Goal: Task Accomplishment & Management: Use online tool/utility

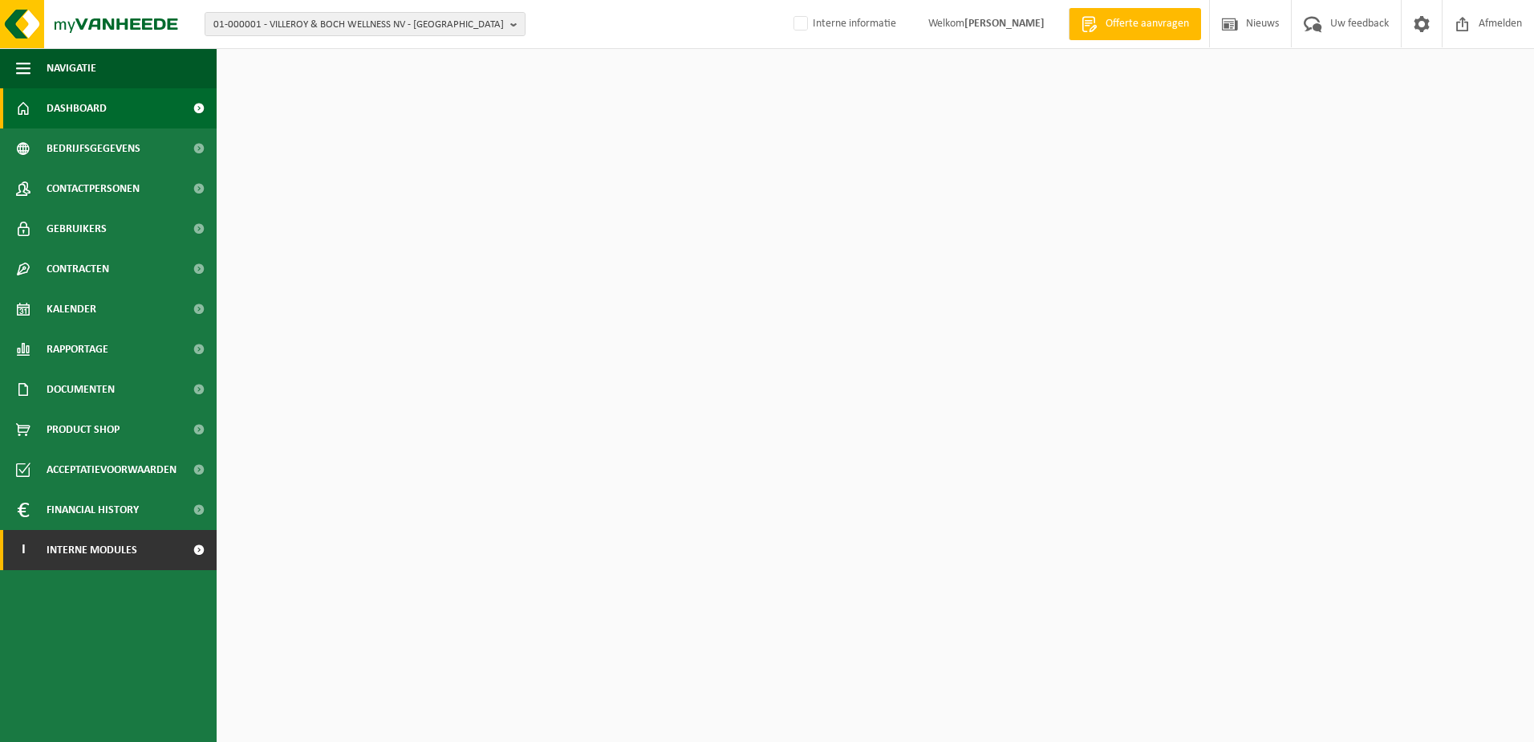
click at [127, 557] on span "Interne modules" at bounding box center [92, 550] width 91 height 40
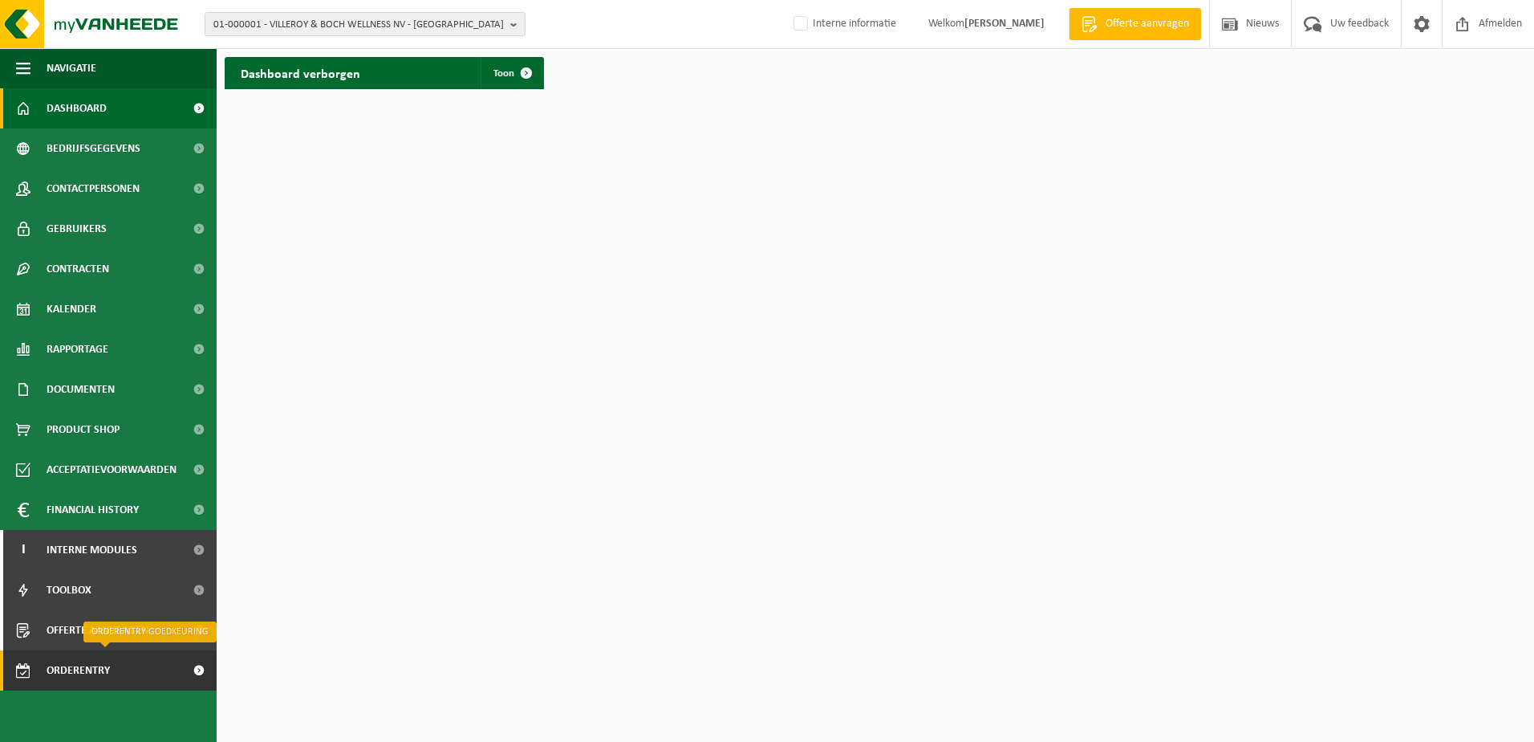
click at [104, 663] on span "Orderentry Goedkeuring" at bounding box center [114, 670] width 135 height 40
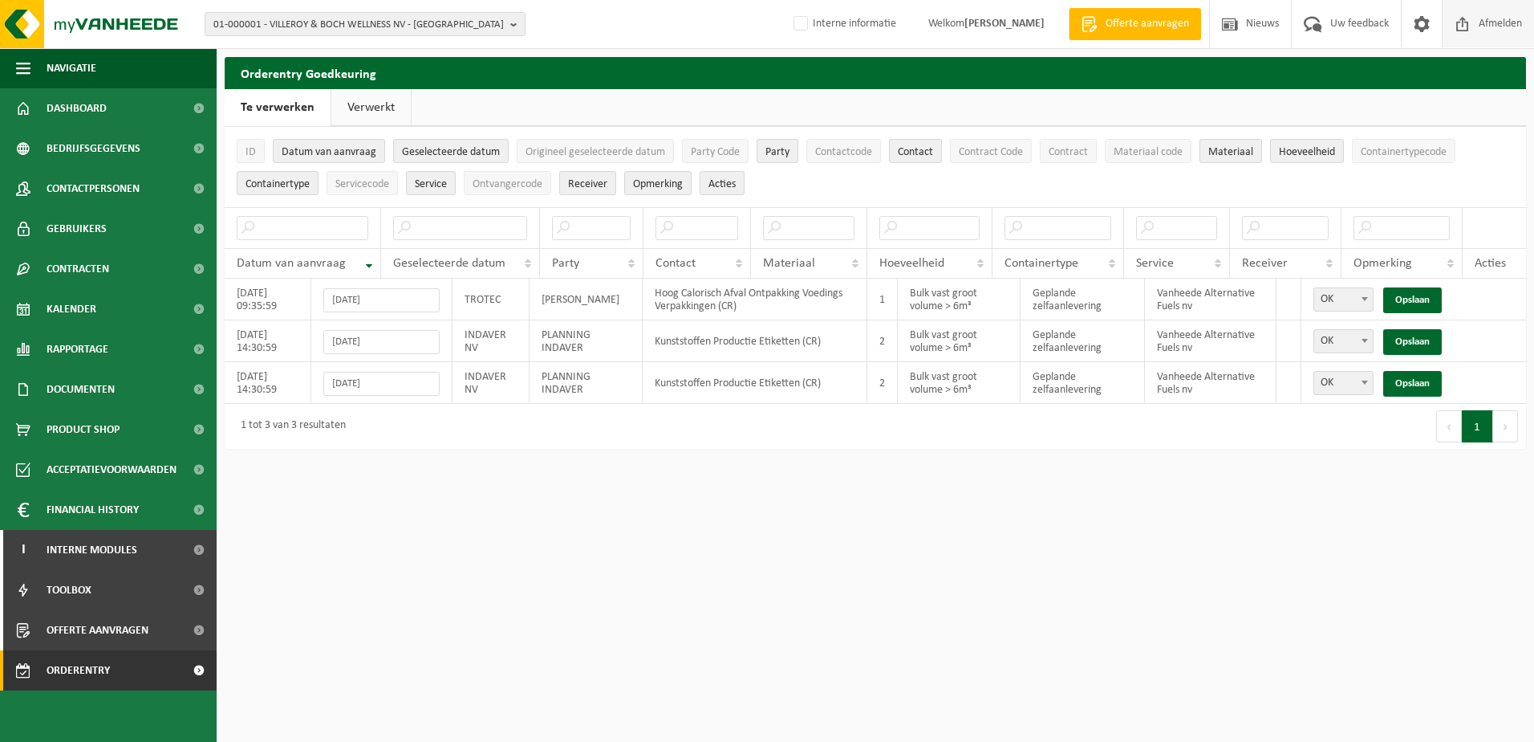
click at [1498, 24] on span "Afmelden" at bounding box center [1500, 23] width 51 height 47
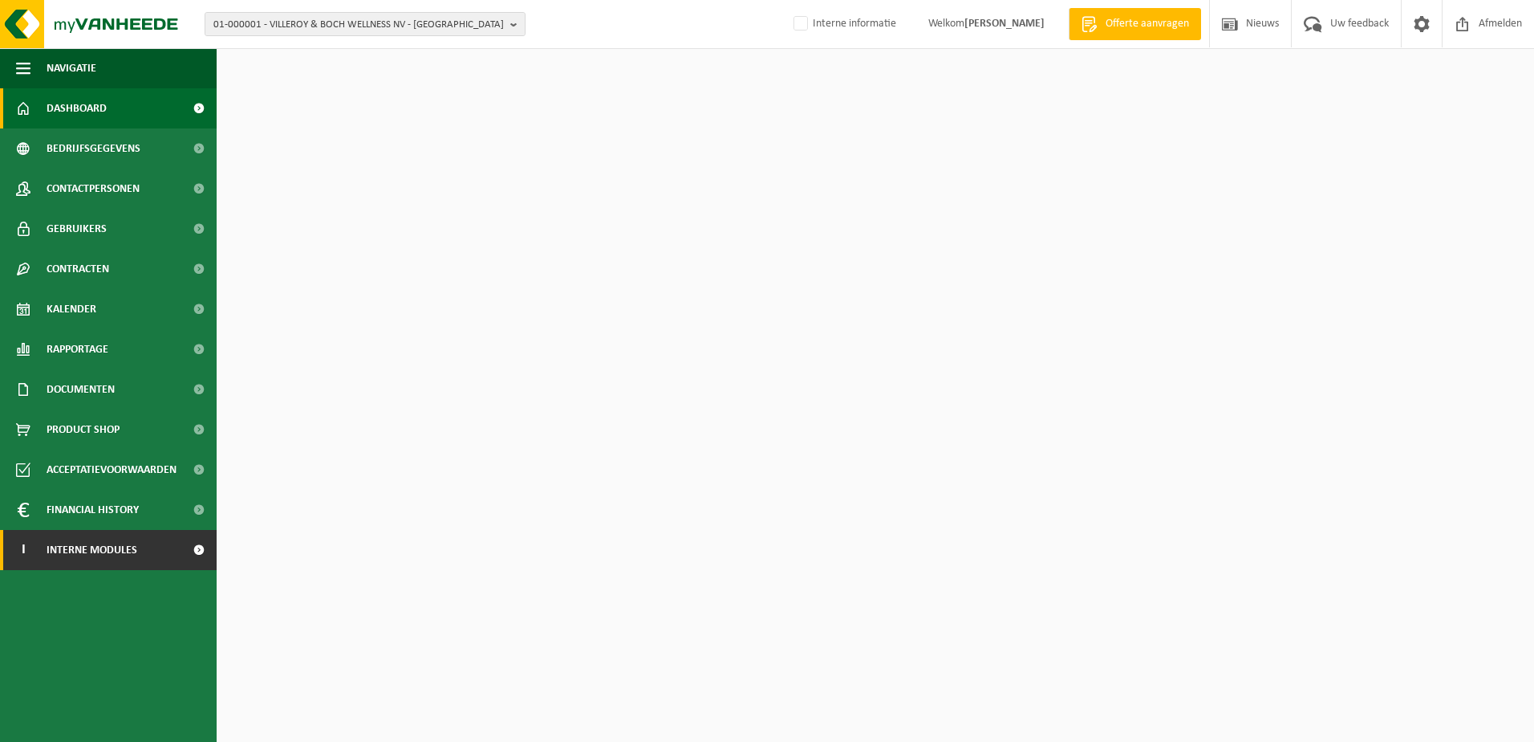
click at [138, 560] on link "I Interne modules" at bounding box center [108, 550] width 217 height 40
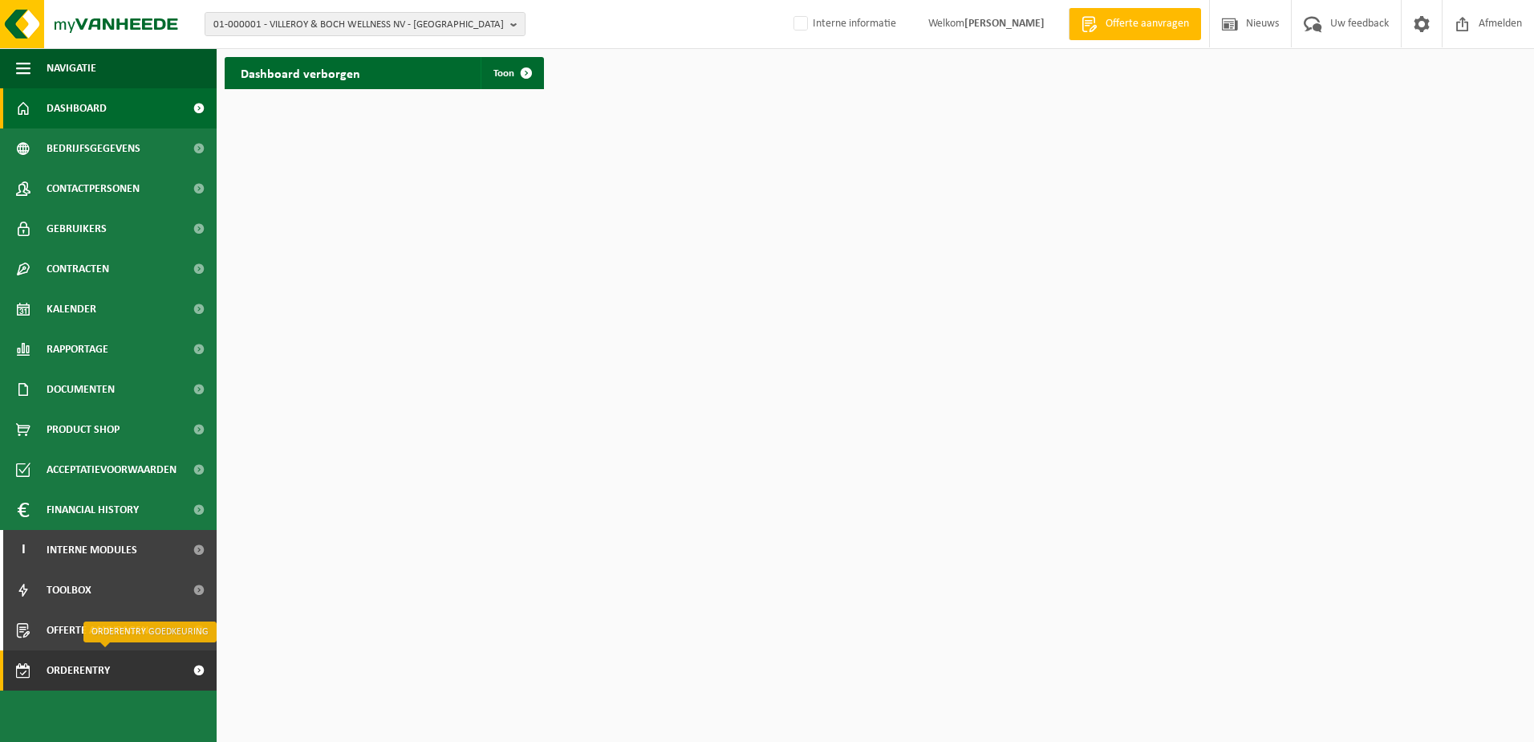
drag, startPoint x: 94, startPoint y: 673, endPoint x: 118, endPoint y: 660, distance: 27.7
click at [94, 673] on span "Orderentry Goedkeuring" at bounding box center [114, 670] width 135 height 40
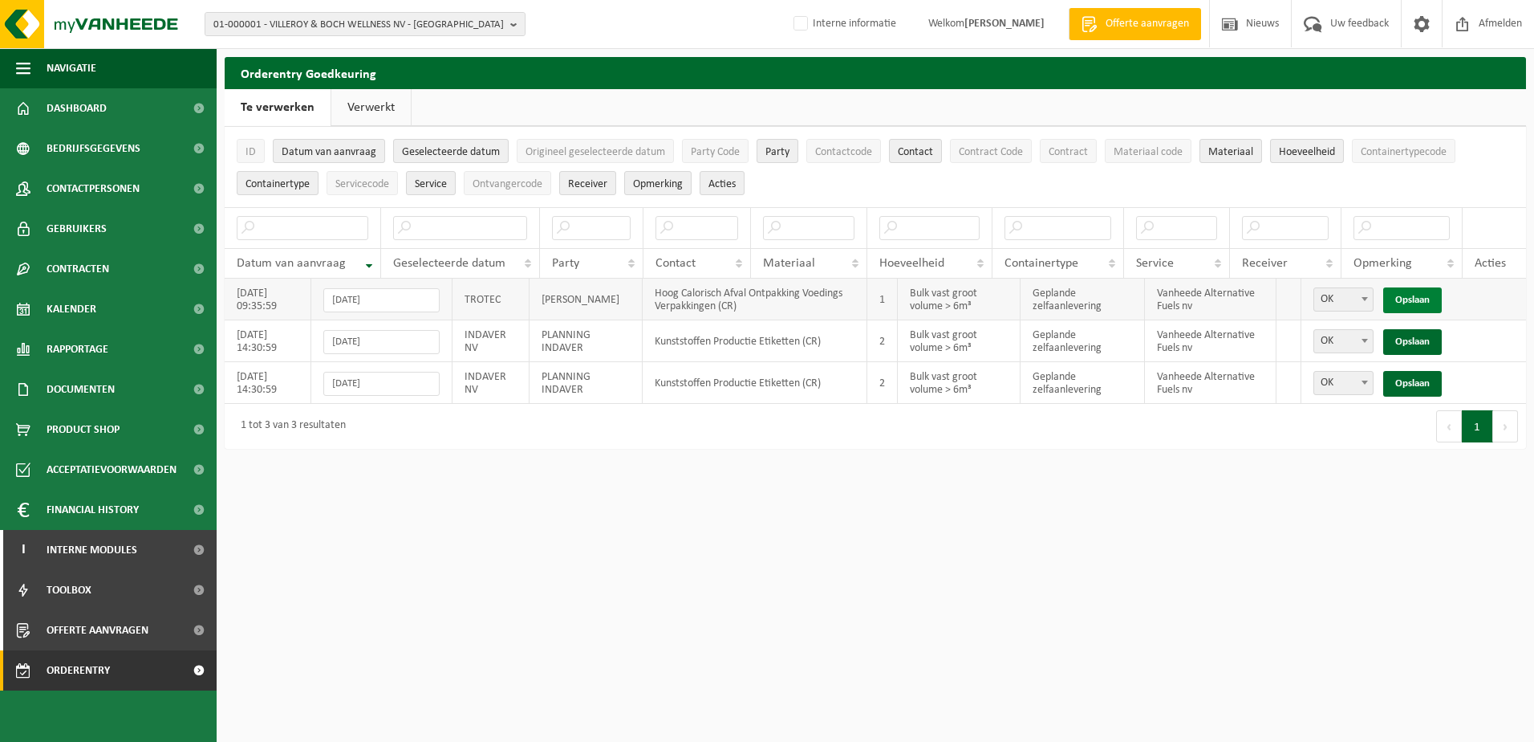
click at [1417, 299] on link "Opslaan" at bounding box center [1413, 300] width 59 height 26
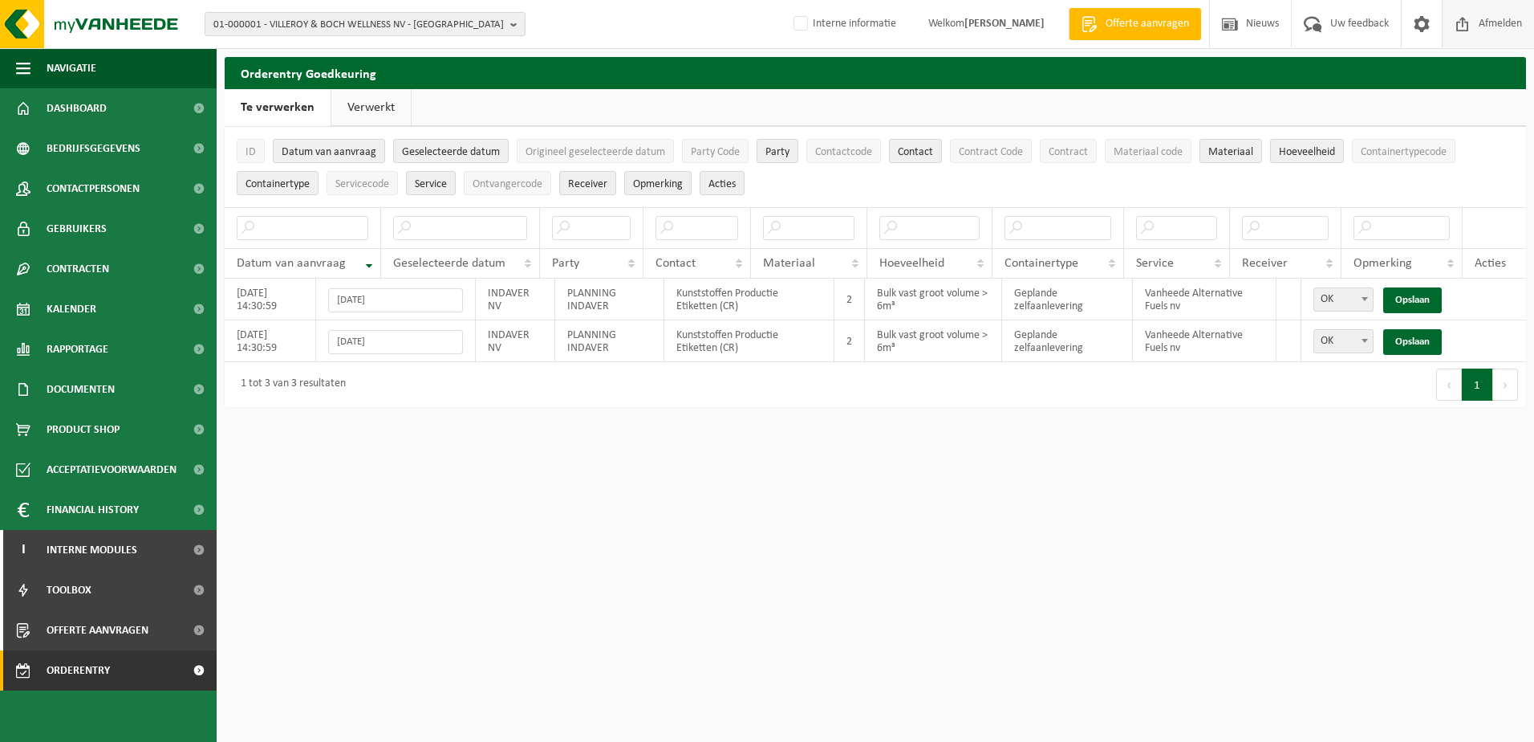
click at [1499, 22] on span "Afmelden" at bounding box center [1500, 23] width 51 height 47
